Goal: Task Accomplishment & Management: Manage account settings

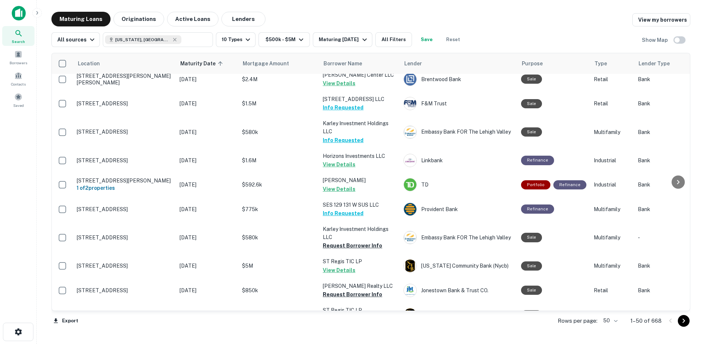
scroll to position [1080, 0]
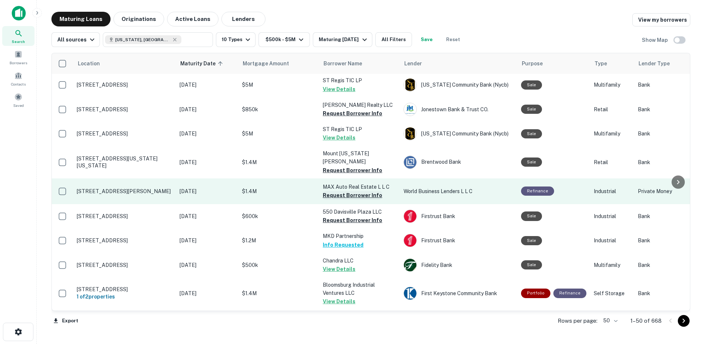
click at [347, 191] on button "Request Borrower Info" at bounding box center [352, 195] width 59 height 9
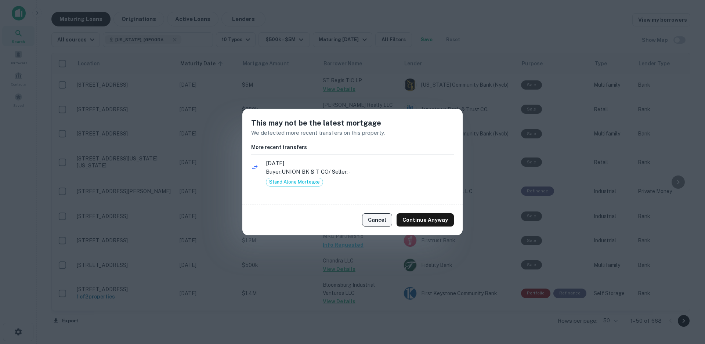
click at [381, 220] on button "Cancel" at bounding box center [377, 219] width 30 height 13
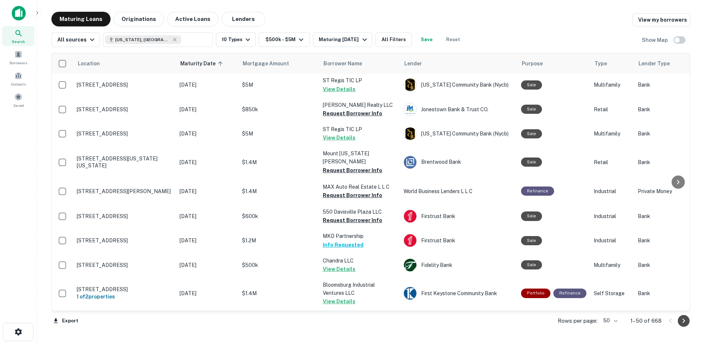
click at [685, 322] on icon "Go to next page" at bounding box center [683, 320] width 9 height 9
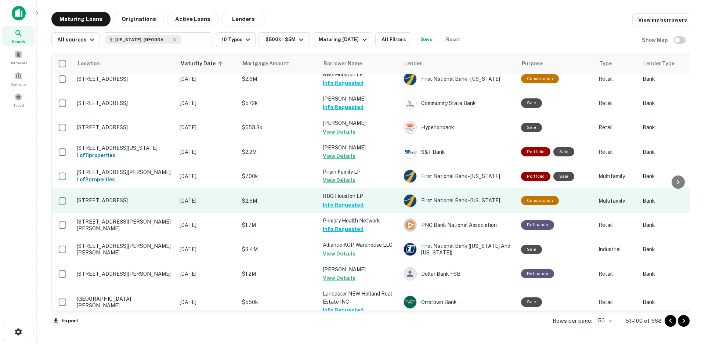
scroll to position [817, 0]
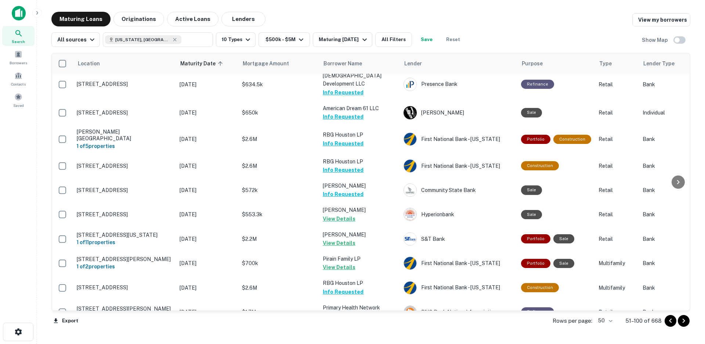
click at [684, 322] on icon "Go to next page" at bounding box center [683, 320] width 9 height 9
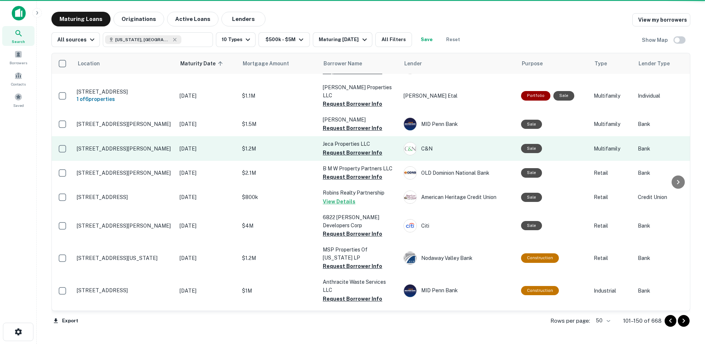
scroll to position [744, 0]
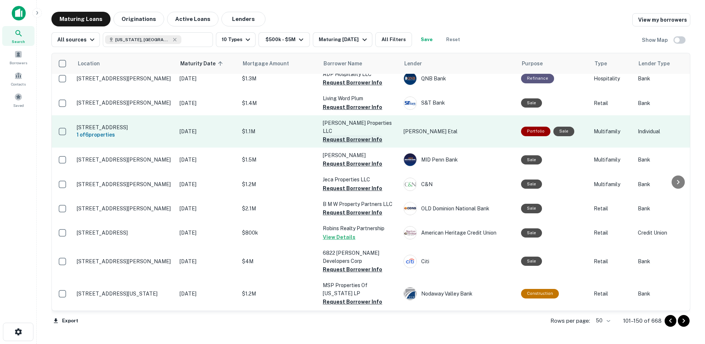
click at [346, 135] on button "Request Borrower Info" at bounding box center [352, 139] width 59 height 9
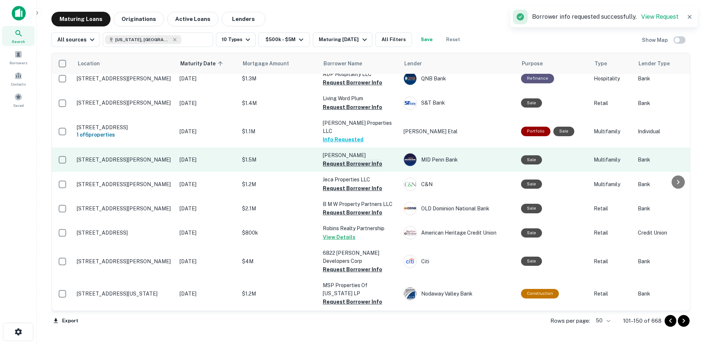
click at [347, 159] on button "Request Borrower Info" at bounding box center [352, 163] width 59 height 9
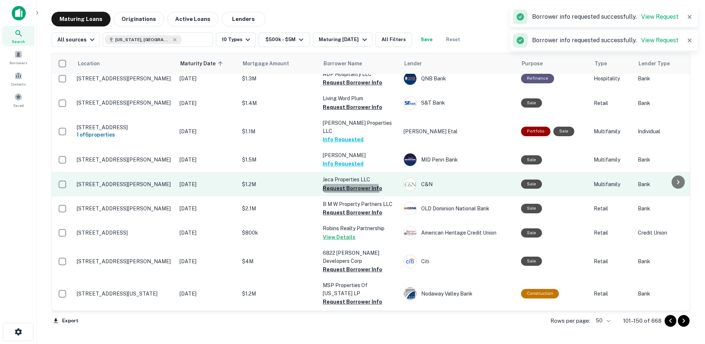
click at [348, 184] on button "Request Borrower Info" at bounding box center [352, 188] width 59 height 9
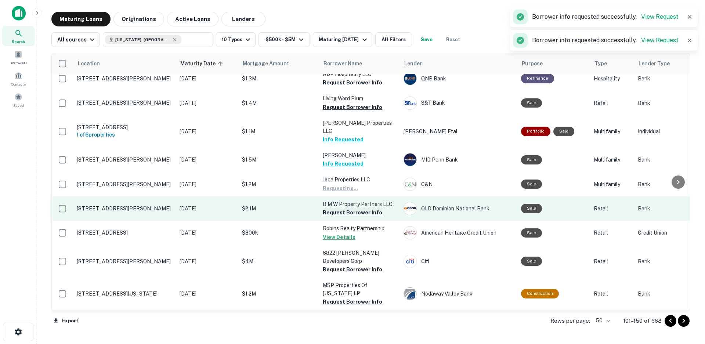
click at [352, 208] on button "Request Borrower Info" at bounding box center [352, 212] width 59 height 9
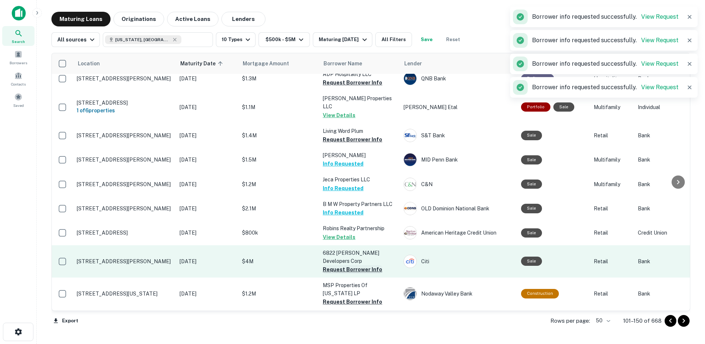
click at [353, 265] on button "Request Borrower Info" at bounding box center [352, 269] width 59 height 9
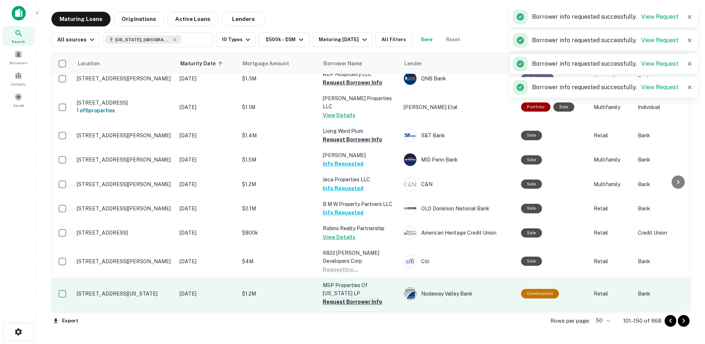
click at [355, 297] on button "Request Borrower Info" at bounding box center [352, 301] width 59 height 9
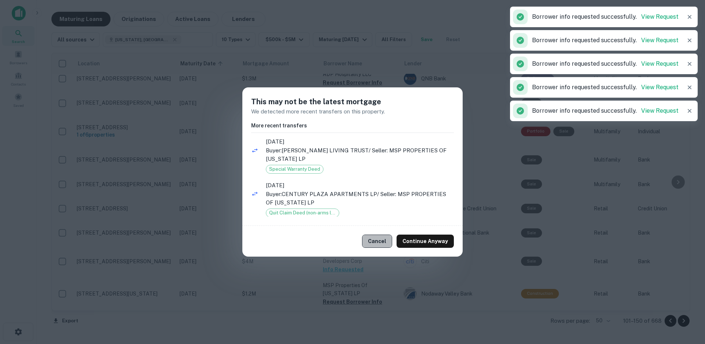
click at [382, 242] on button "Cancel" at bounding box center [377, 241] width 30 height 13
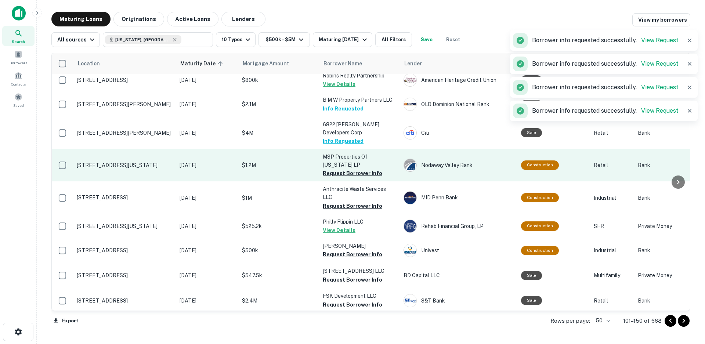
scroll to position [891, 0]
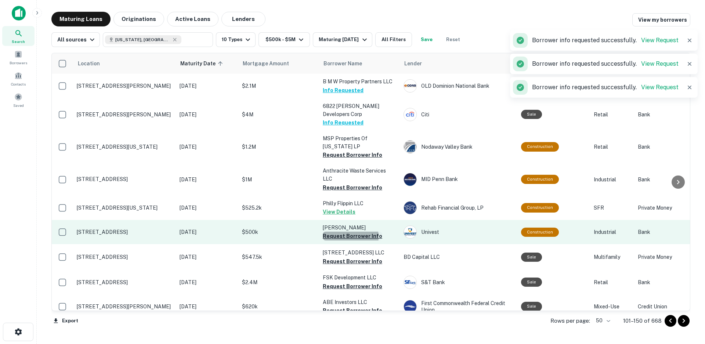
click at [340, 232] on button "Request Borrower Info" at bounding box center [352, 236] width 59 height 9
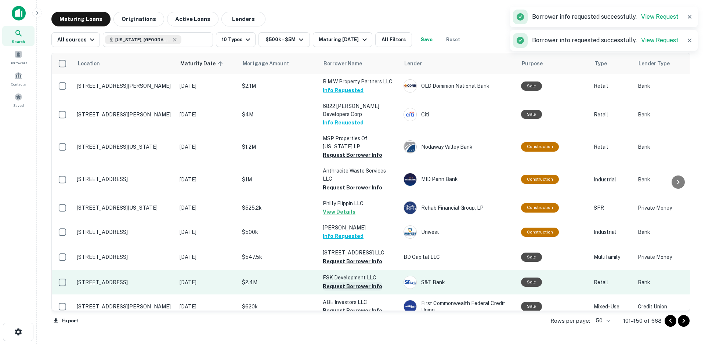
click at [347, 282] on button "Request Borrower Info" at bounding box center [352, 286] width 59 height 9
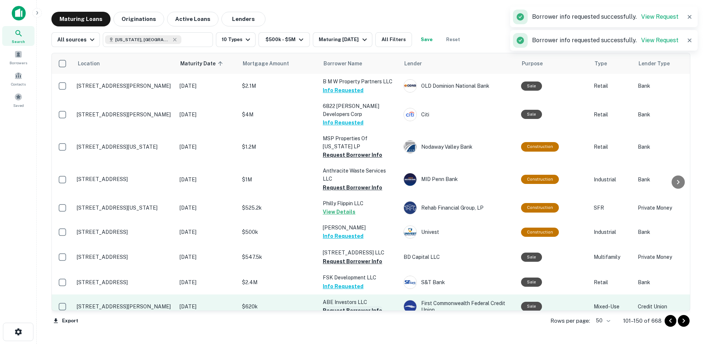
click at [342, 306] on button "Request Borrower Info" at bounding box center [352, 310] width 59 height 9
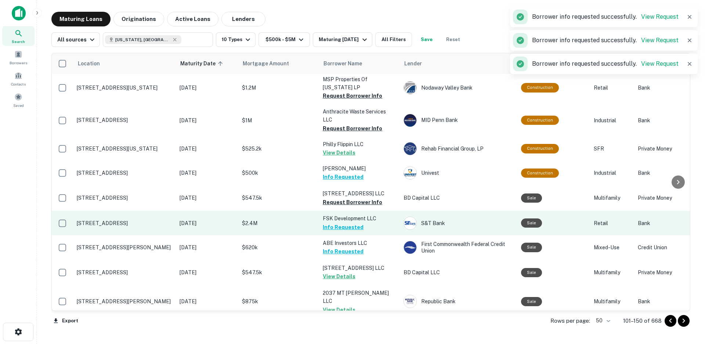
scroll to position [1035, 0]
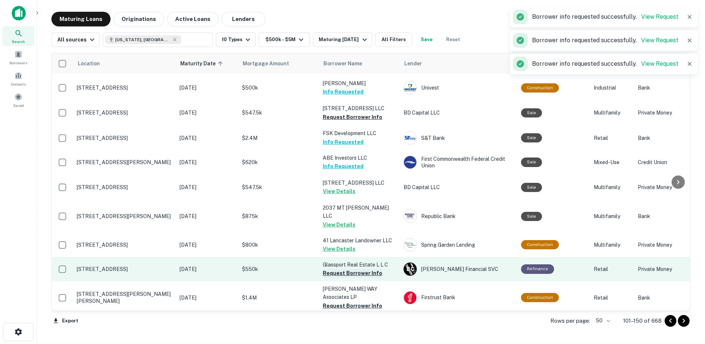
click at [341, 269] on button "Request Borrower Info" at bounding box center [352, 273] width 59 height 9
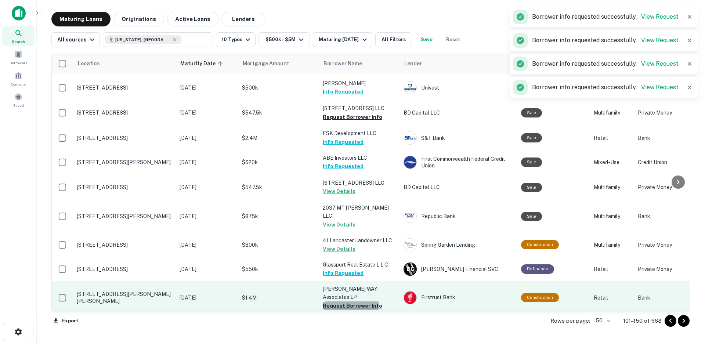
click at [344, 301] on button "Request Borrower Info" at bounding box center [352, 305] width 59 height 9
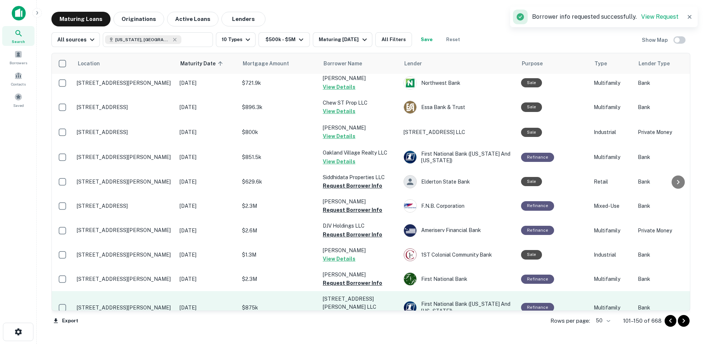
scroll to position [521, 0]
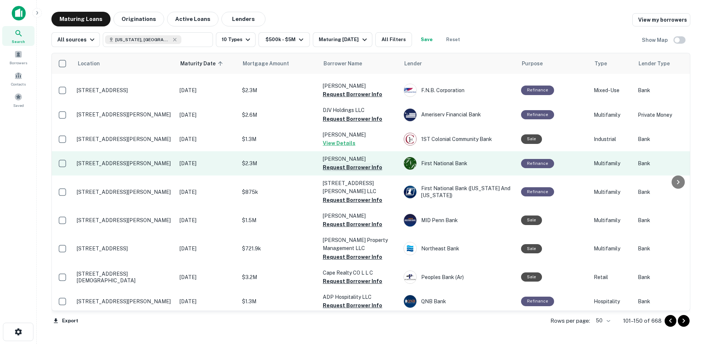
click at [351, 163] on button "Request Borrower Info" at bounding box center [352, 167] width 59 height 9
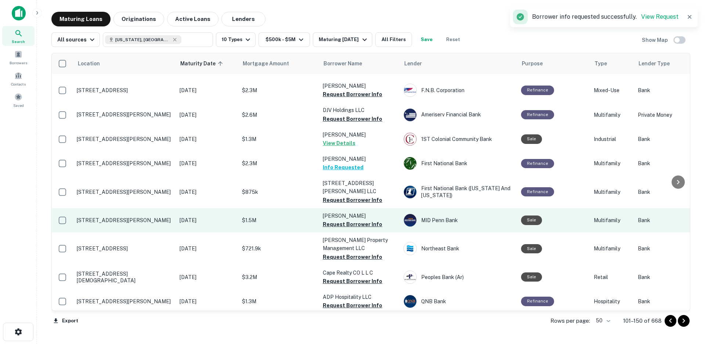
drag, startPoint x: 347, startPoint y: 168, endPoint x: 347, endPoint y: 194, distance: 26.1
click at [347, 196] on button "Request Borrower Info" at bounding box center [352, 200] width 59 height 9
click at [347, 220] on button "Request Borrower Info" at bounding box center [352, 224] width 59 height 9
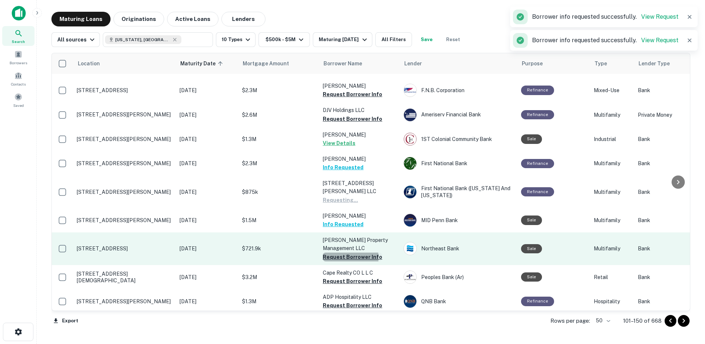
click at [347, 253] on button "Request Borrower Info" at bounding box center [352, 257] width 59 height 9
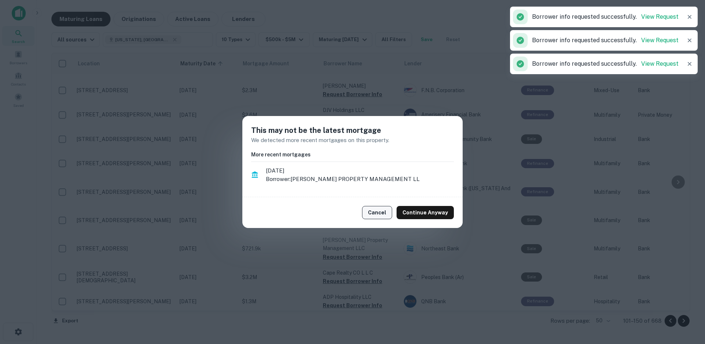
click at [381, 213] on button "Cancel" at bounding box center [377, 212] width 30 height 13
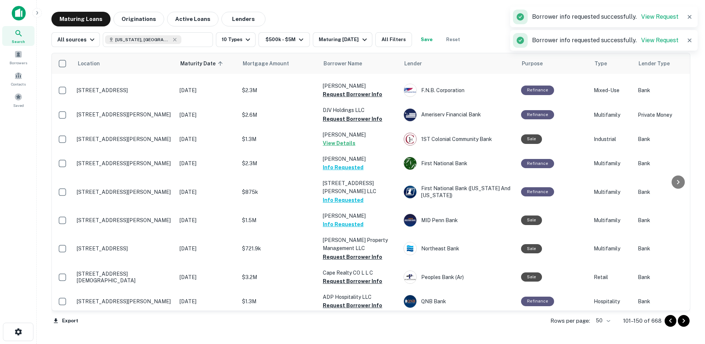
click at [684, 321] on icon "Go to next page" at bounding box center [683, 320] width 9 height 9
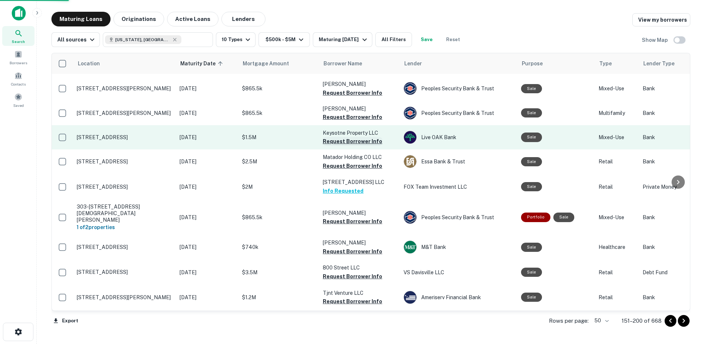
scroll to position [337, 0]
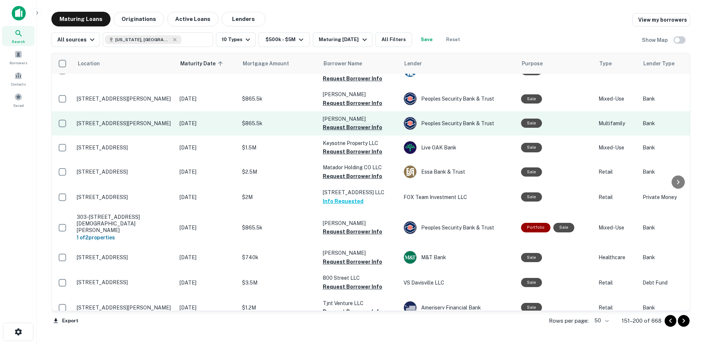
click at [349, 123] on button "Request Borrower Info" at bounding box center [352, 127] width 59 height 9
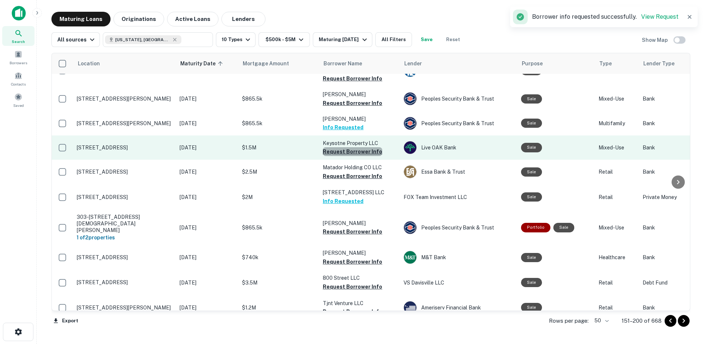
click at [353, 147] on button "Request Borrower Info" at bounding box center [352, 151] width 59 height 9
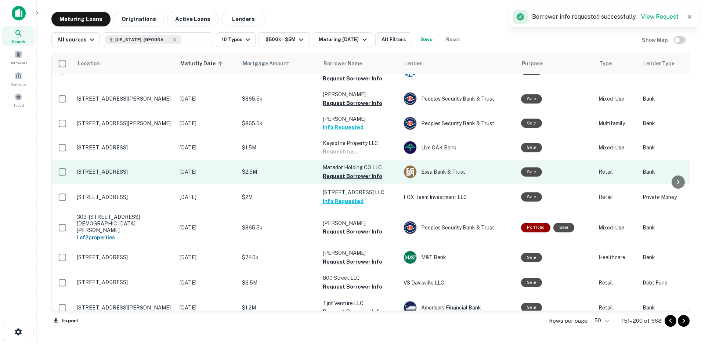
click at [354, 172] on button "Request Borrower Info" at bounding box center [352, 176] width 59 height 9
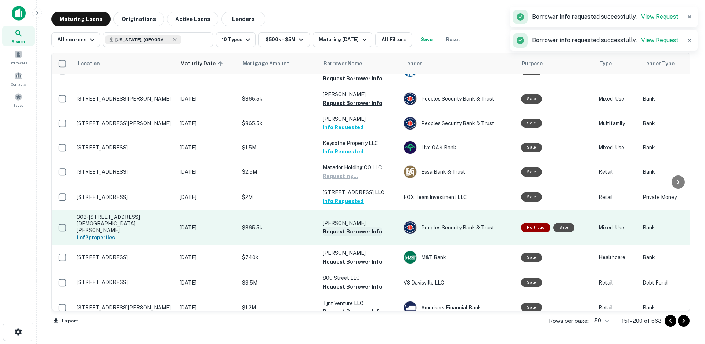
click at [349, 227] on button "Request Borrower Info" at bounding box center [352, 231] width 59 height 9
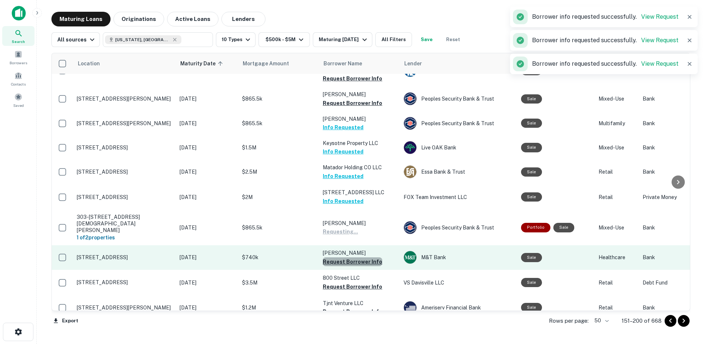
click at [354, 257] on button "Request Borrower Info" at bounding box center [352, 261] width 59 height 9
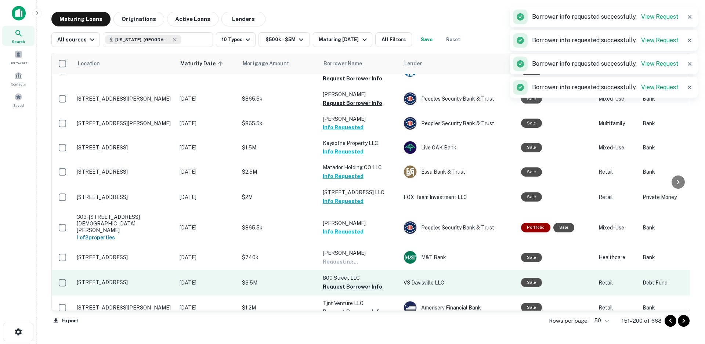
click at [342, 282] on button "Request Borrower Info" at bounding box center [352, 286] width 59 height 9
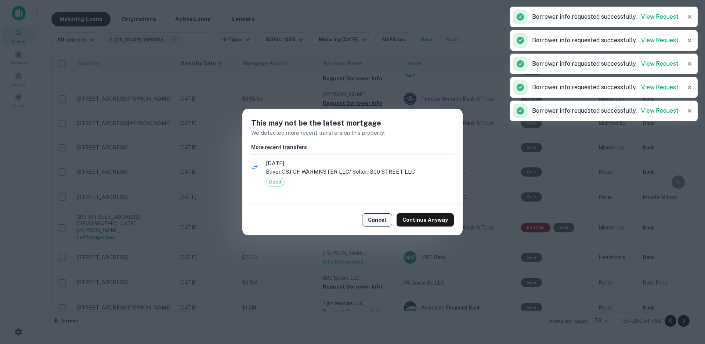
click at [380, 222] on button "Cancel" at bounding box center [377, 219] width 30 height 13
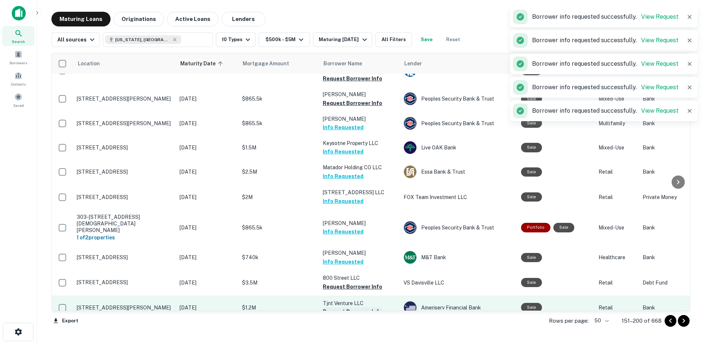
click at [351, 307] on button "Request Borrower Info" at bounding box center [352, 311] width 59 height 9
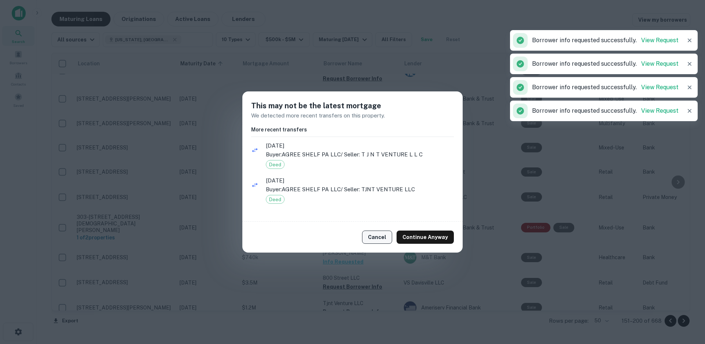
click at [375, 238] on button "Cancel" at bounding box center [377, 237] width 30 height 13
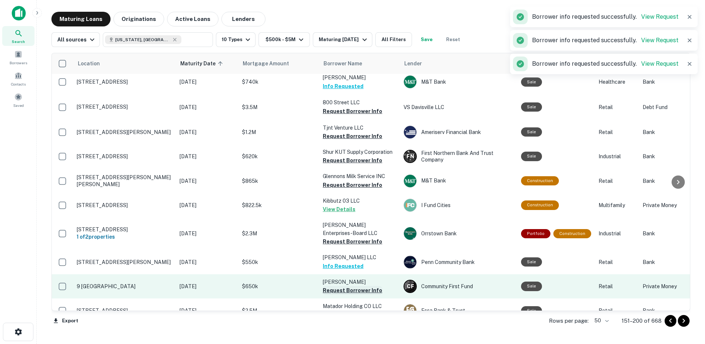
scroll to position [521, 0]
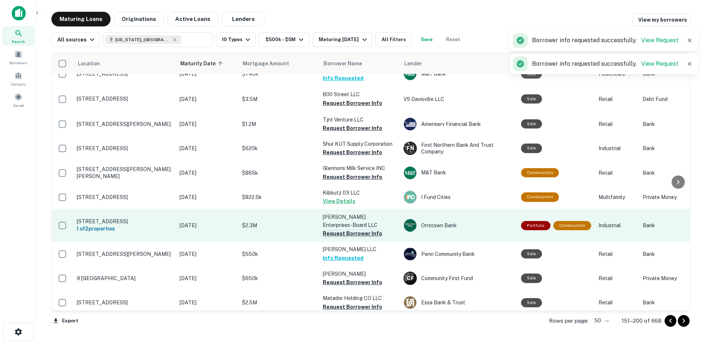
click at [350, 229] on button "Request Borrower Info" at bounding box center [352, 233] width 59 height 9
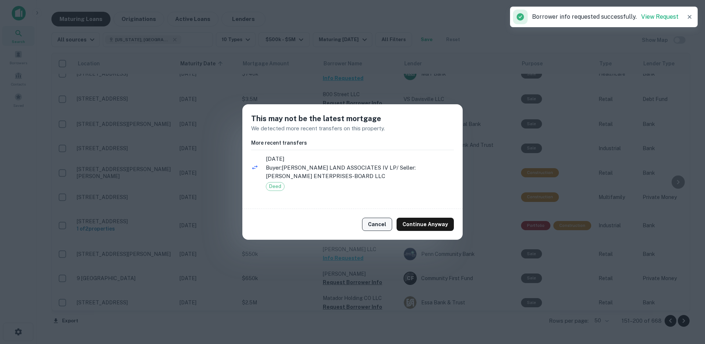
click at [373, 223] on button "Cancel" at bounding box center [377, 224] width 30 height 13
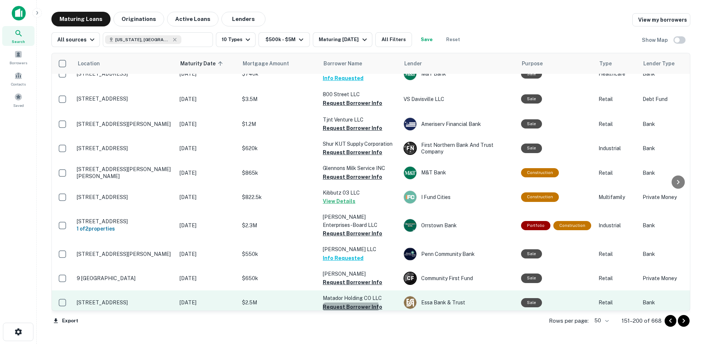
click at [344, 303] on button "Request Borrower Info" at bounding box center [352, 307] width 59 height 9
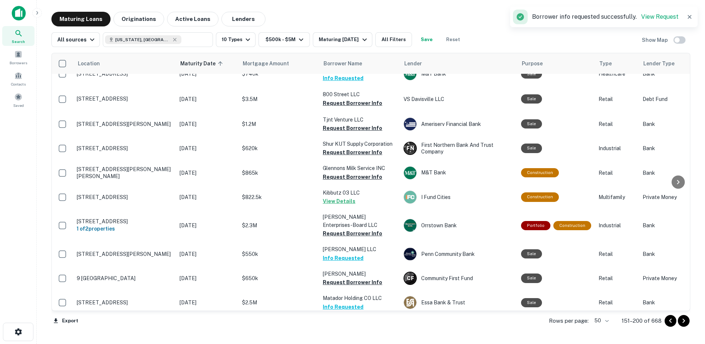
click at [351, 327] on button "Request Borrower Info" at bounding box center [352, 331] width 59 height 9
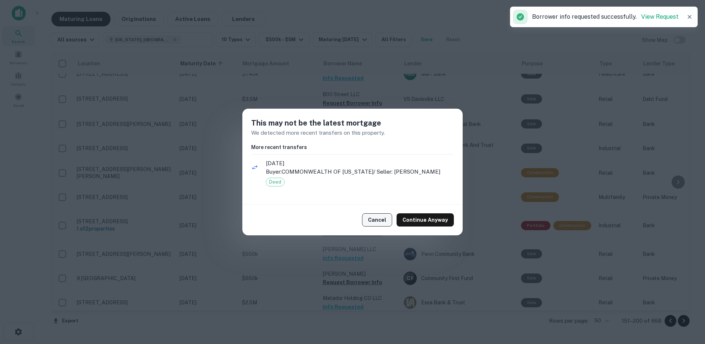
click at [377, 227] on button "Cancel" at bounding box center [377, 219] width 30 height 13
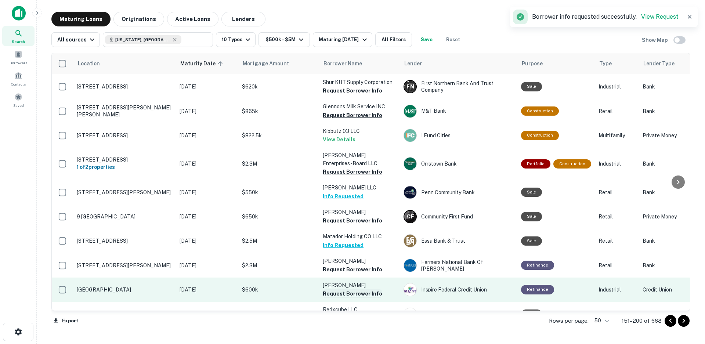
scroll to position [594, 0]
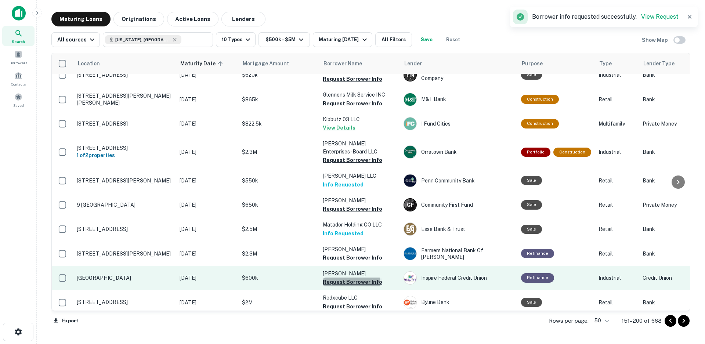
click at [351, 278] on button "Request Borrower Info" at bounding box center [352, 282] width 59 height 9
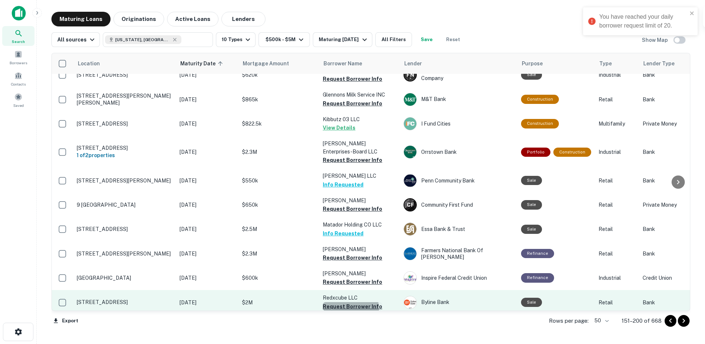
click at [350, 302] on button "Request Borrower Info" at bounding box center [352, 306] width 59 height 9
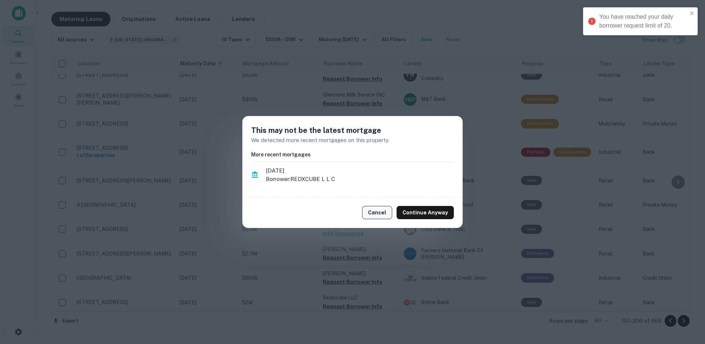
click at [380, 217] on button "Cancel" at bounding box center [377, 212] width 30 height 13
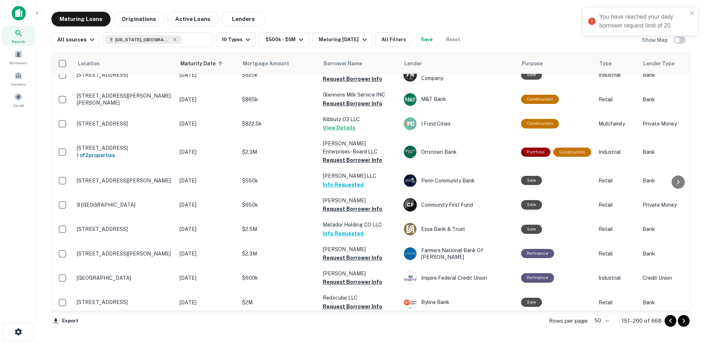
click at [353, 326] on button "Request Borrower Info" at bounding box center [352, 330] width 59 height 9
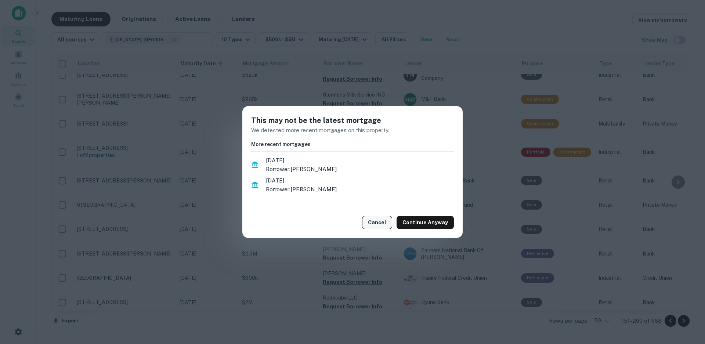
click at [378, 219] on button "Cancel" at bounding box center [377, 222] width 30 height 13
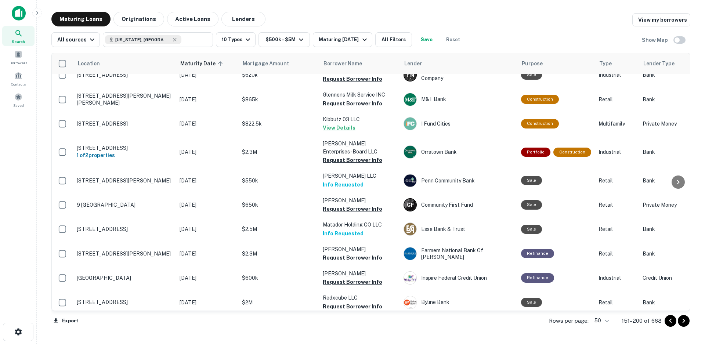
click at [353, 326] on button "Request Borrower Info" at bounding box center [352, 330] width 59 height 9
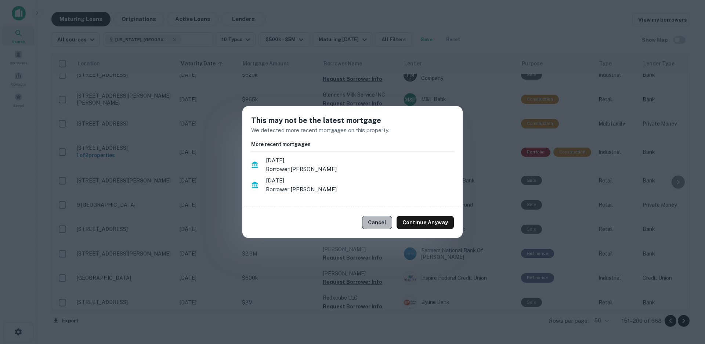
click at [382, 226] on button "Cancel" at bounding box center [377, 222] width 30 height 13
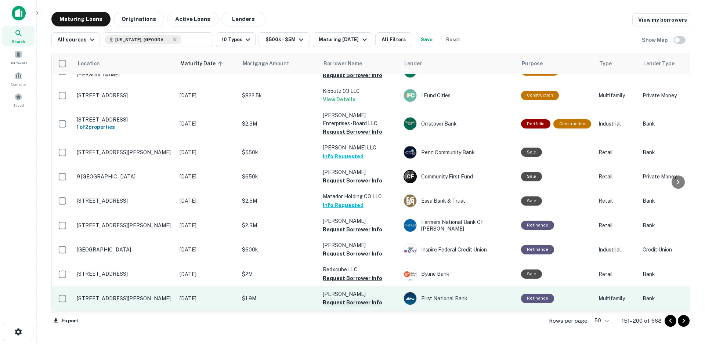
scroll to position [631, 0]
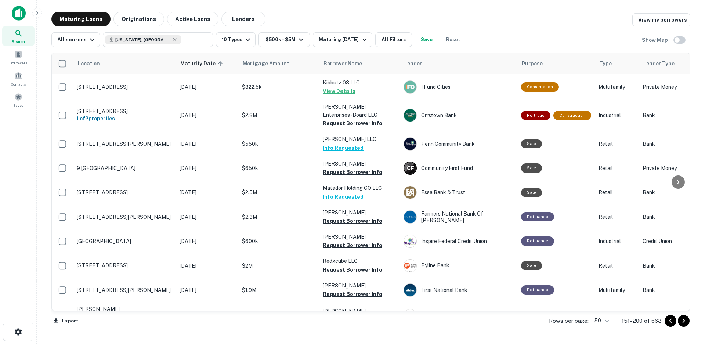
click at [346, 341] on button "Request Borrower Info" at bounding box center [352, 345] width 59 height 9
